Goal: Transaction & Acquisition: Book appointment/travel/reservation

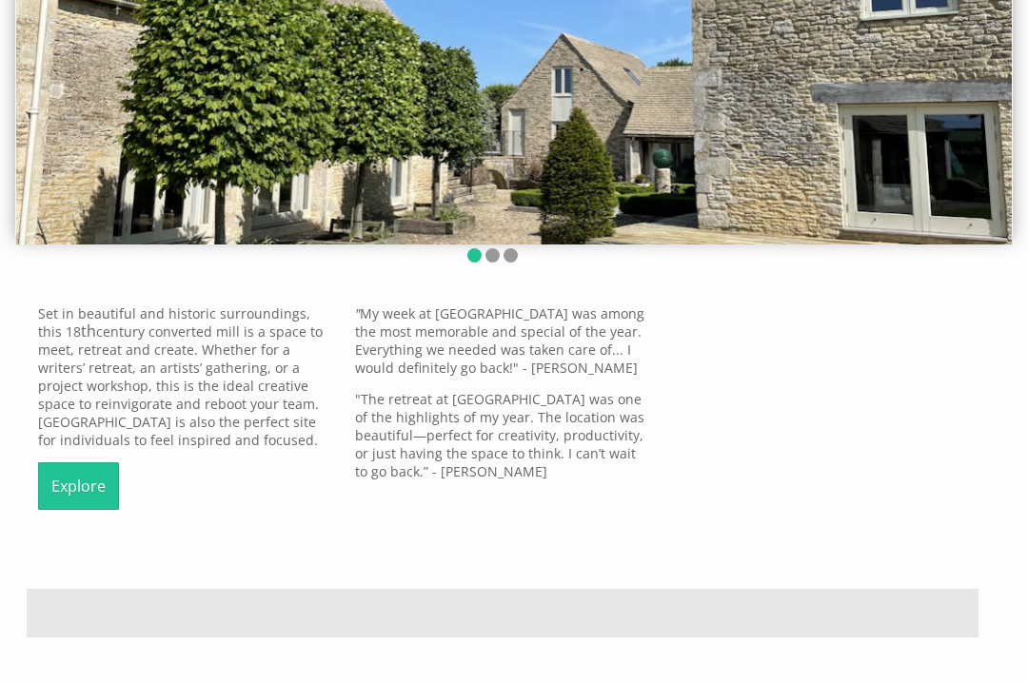
scroll to position [272, 0]
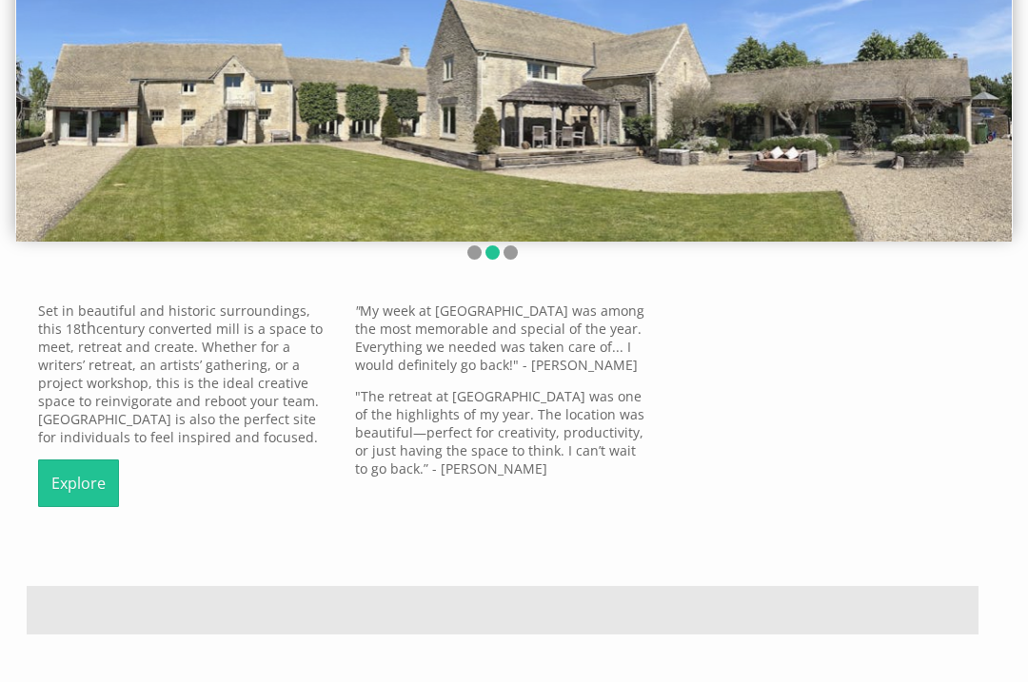
click at [871, 521] on div "Set in beautiful and historic surroundings, this 18 th century converted mill i…" at bounding box center [503, 411] width 952 height 219
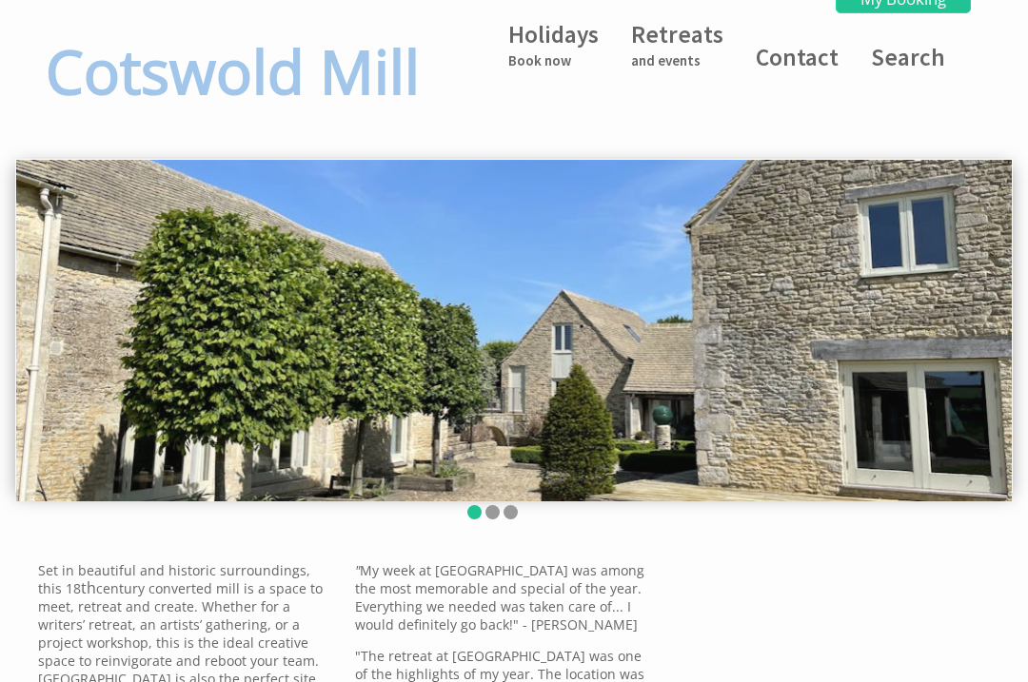
scroll to position [0, 0]
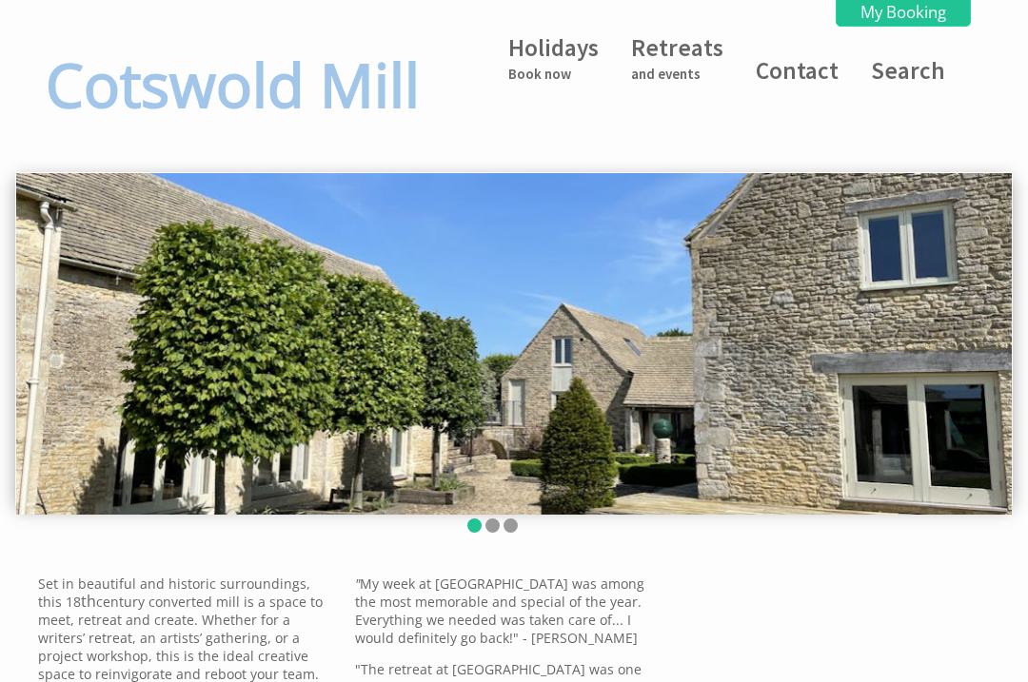
click at [111, 125] on h1 "Cotswold Mill" at bounding box center [236, 84] width 381 height 81
click at [89, 125] on h1 "Cotswold Mill" at bounding box center [236, 84] width 381 height 81
click at [547, 59] on link "Holidays Book now" at bounding box center [553, 57] width 90 height 50
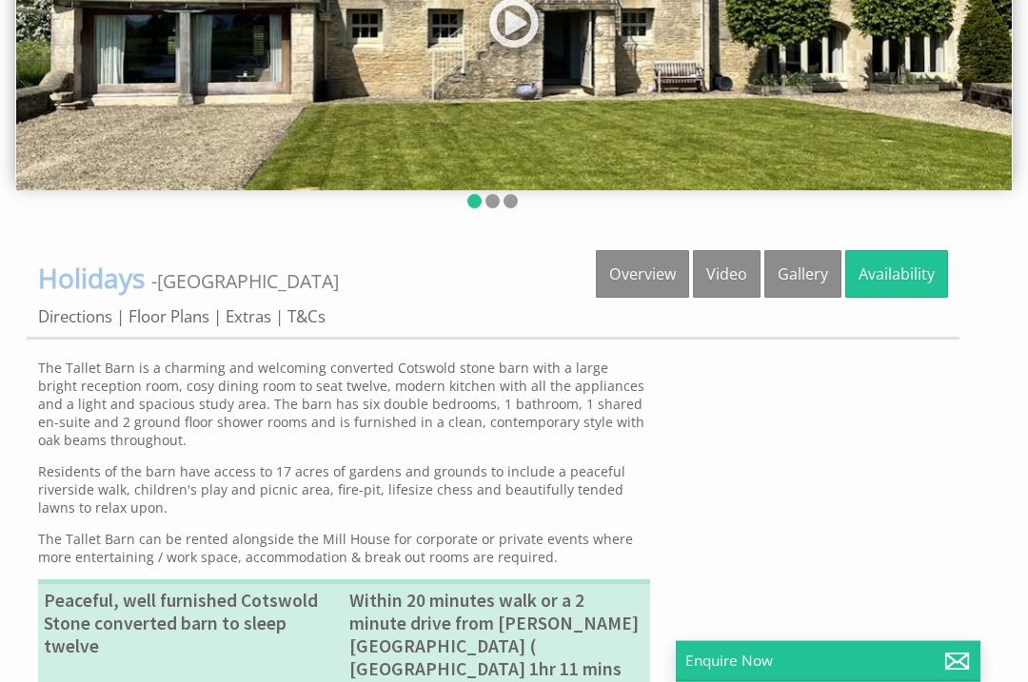
scroll to position [325, 0]
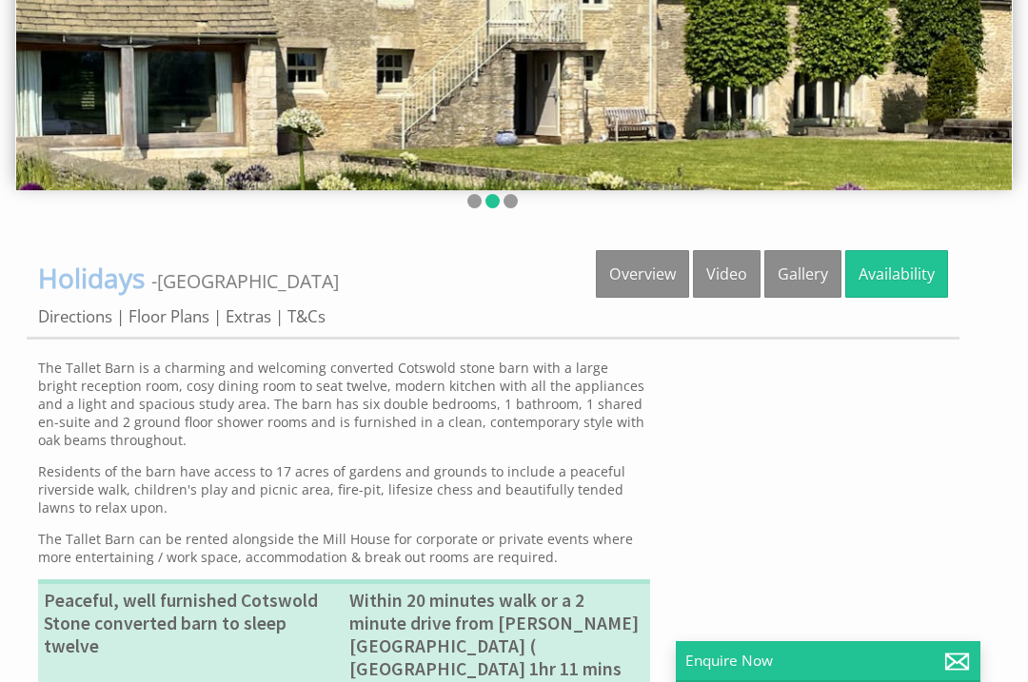
click at [181, 327] on link "Floor Plans" at bounding box center [168, 317] width 81 height 22
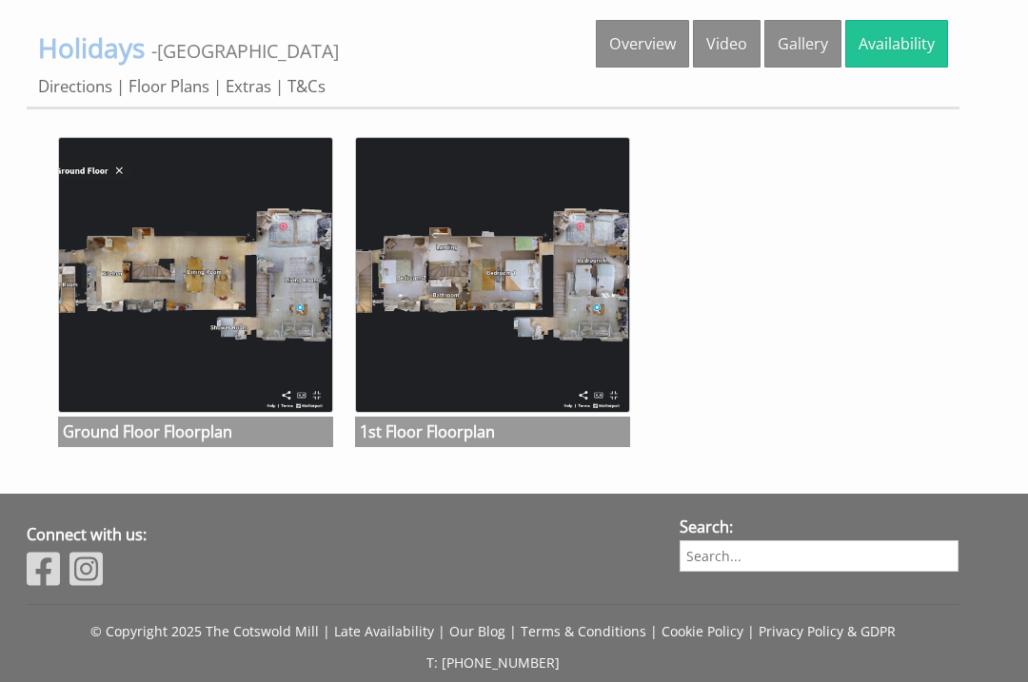
scroll to position [555, 0]
click at [157, 393] on img at bounding box center [195, 274] width 275 height 275
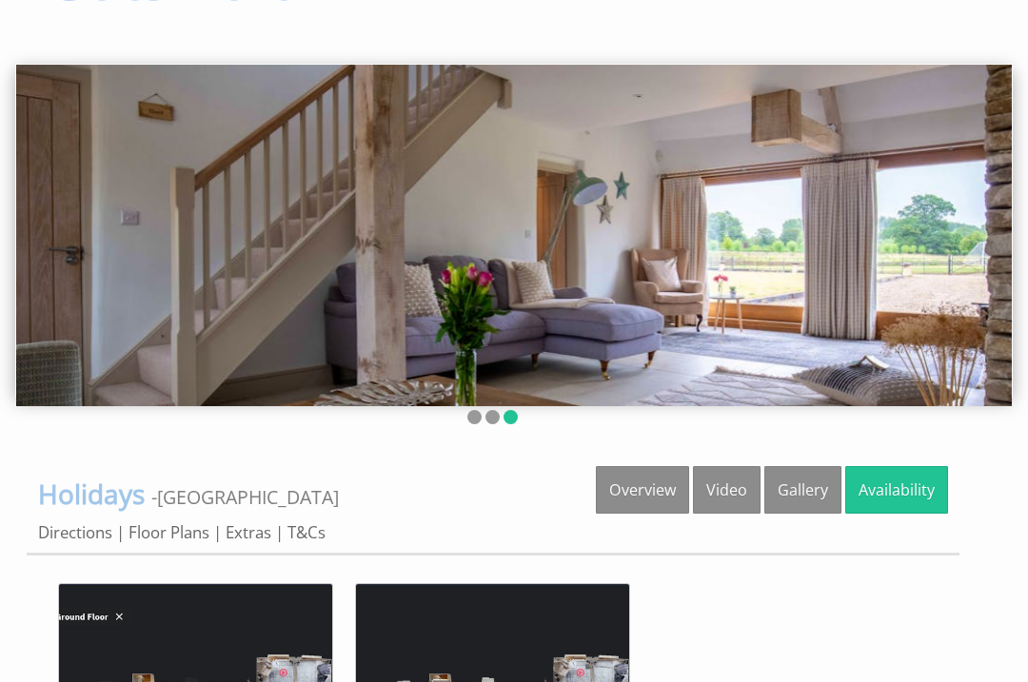
scroll to position [133, 0]
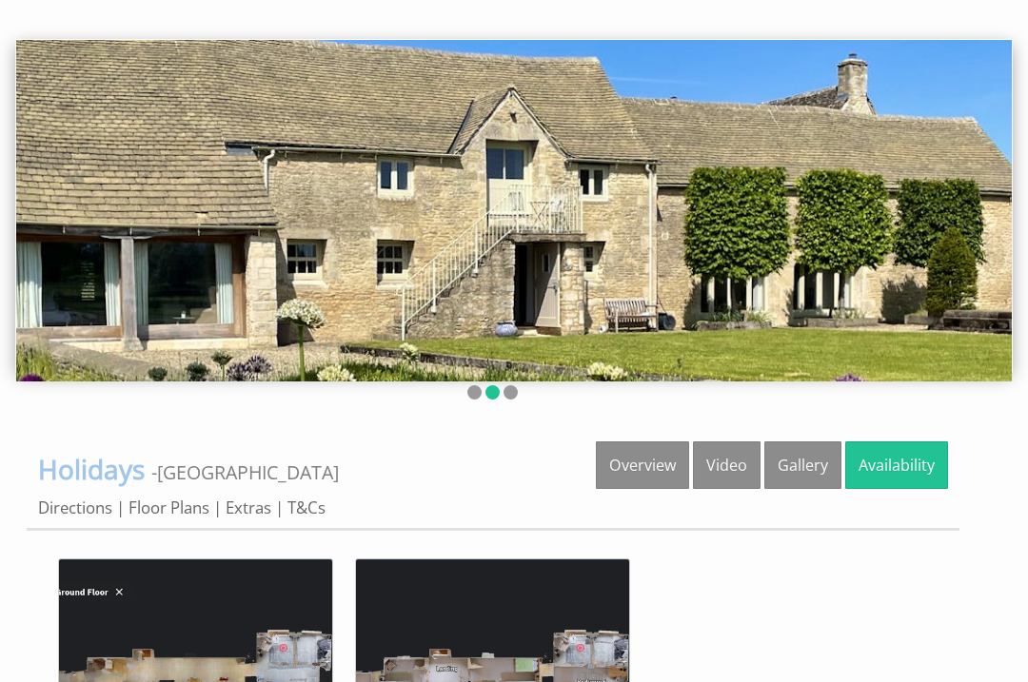
click at [643, 489] on link "Overview" at bounding box center [642, 466] width 93 height 48
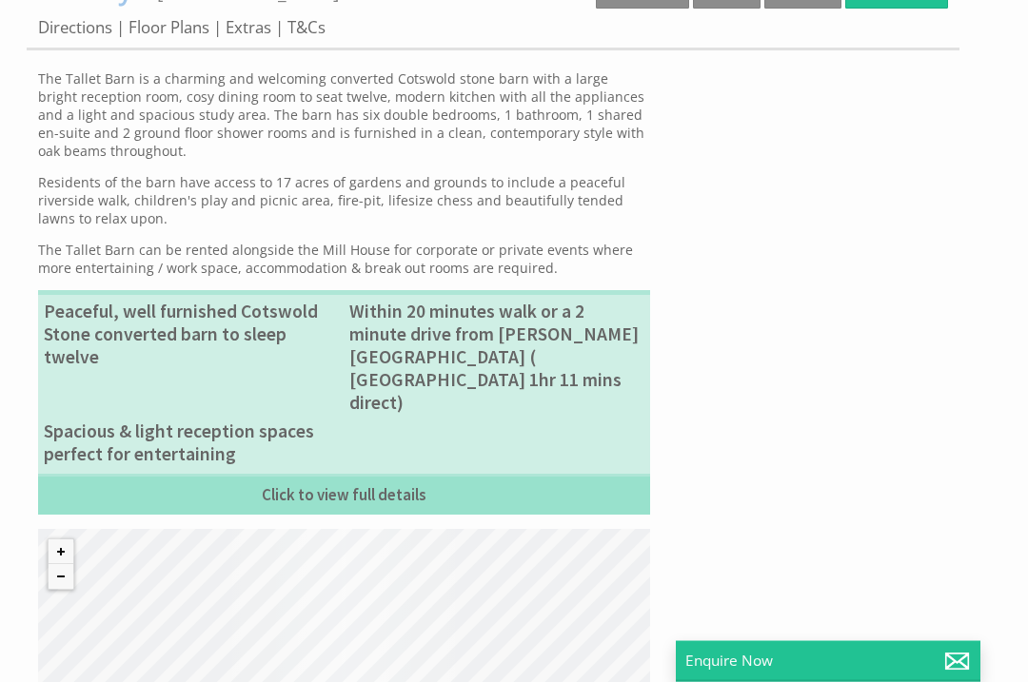
scroll to position [614, 0]
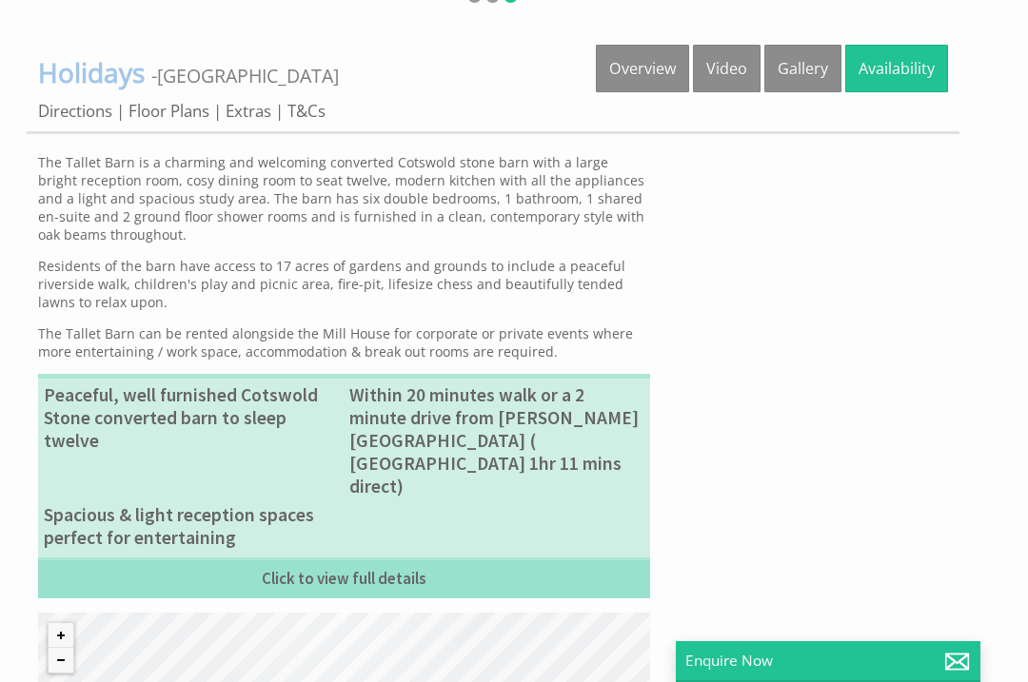
scroll to position [528, 0]
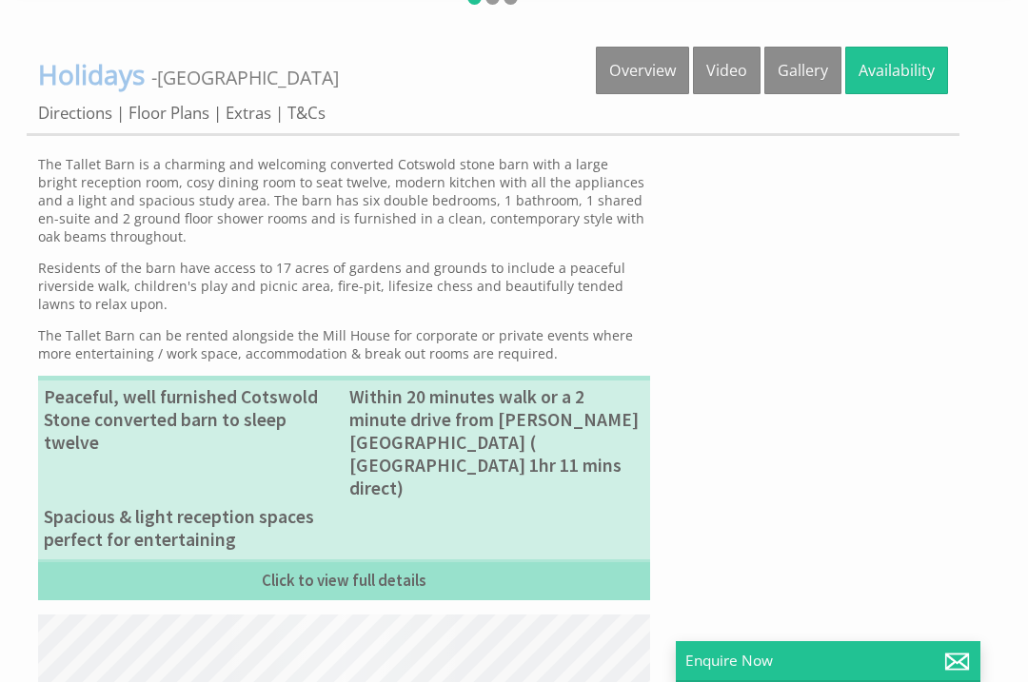
scroll to position [325, 0]
